Goal: Task Accomplishment & Management: Complete application form

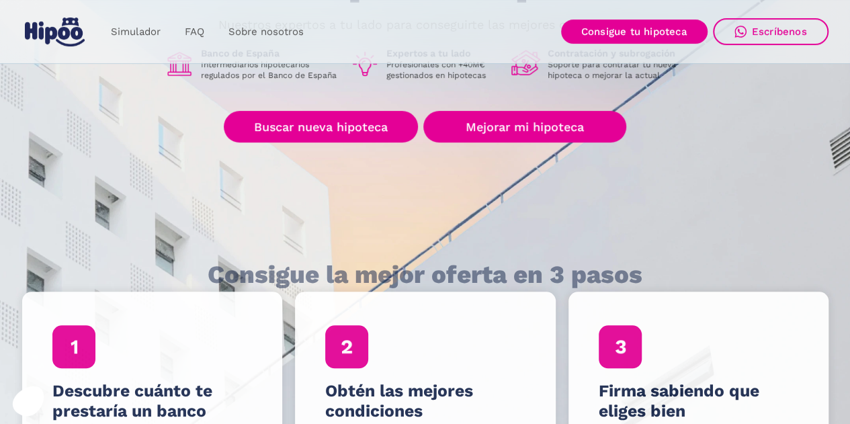
scroll to position [202, 0]
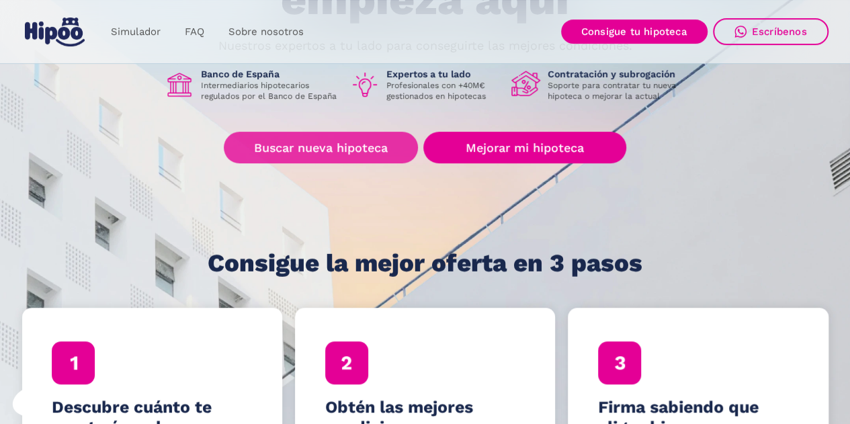
click at [339, 147] on link "Buscar nueva hipoteca" at bounding box center [321, 148] width 194 height 32
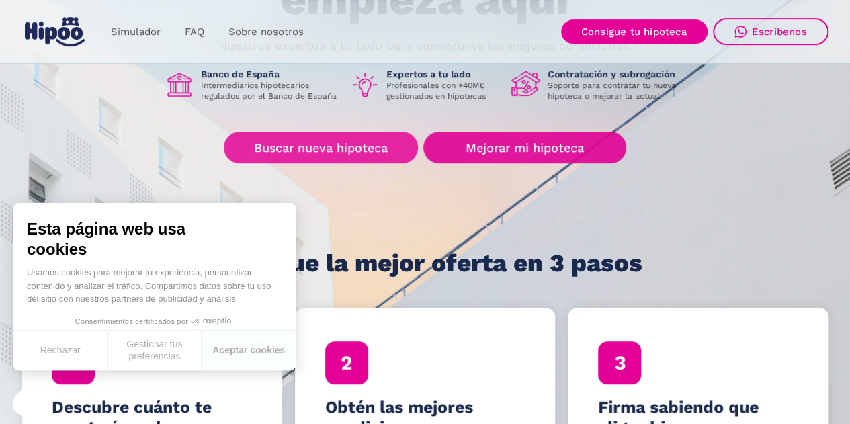
click at [374, 147] on link "Buscar nueva hipoteca" at bounding box center [321, 148] width 194 height 32
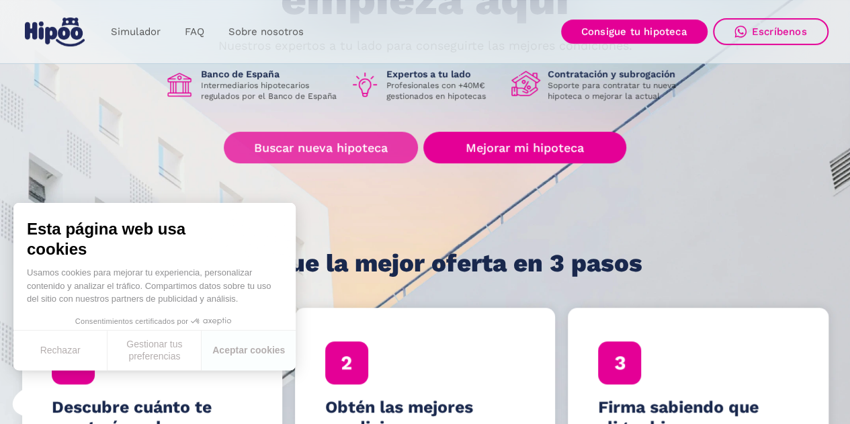
click at [297, 159] on link "Buscar nueva hipoteca" at bounding box center [321, 148] width 194 height 32
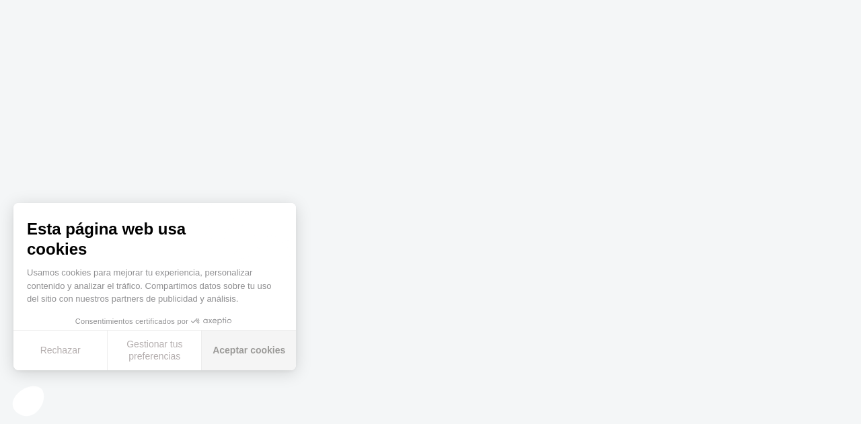
click at [277, 361] on button "Aceptar cookies" at bounding box center [249, 351] width 94 height 40
